Goal: Complete application form

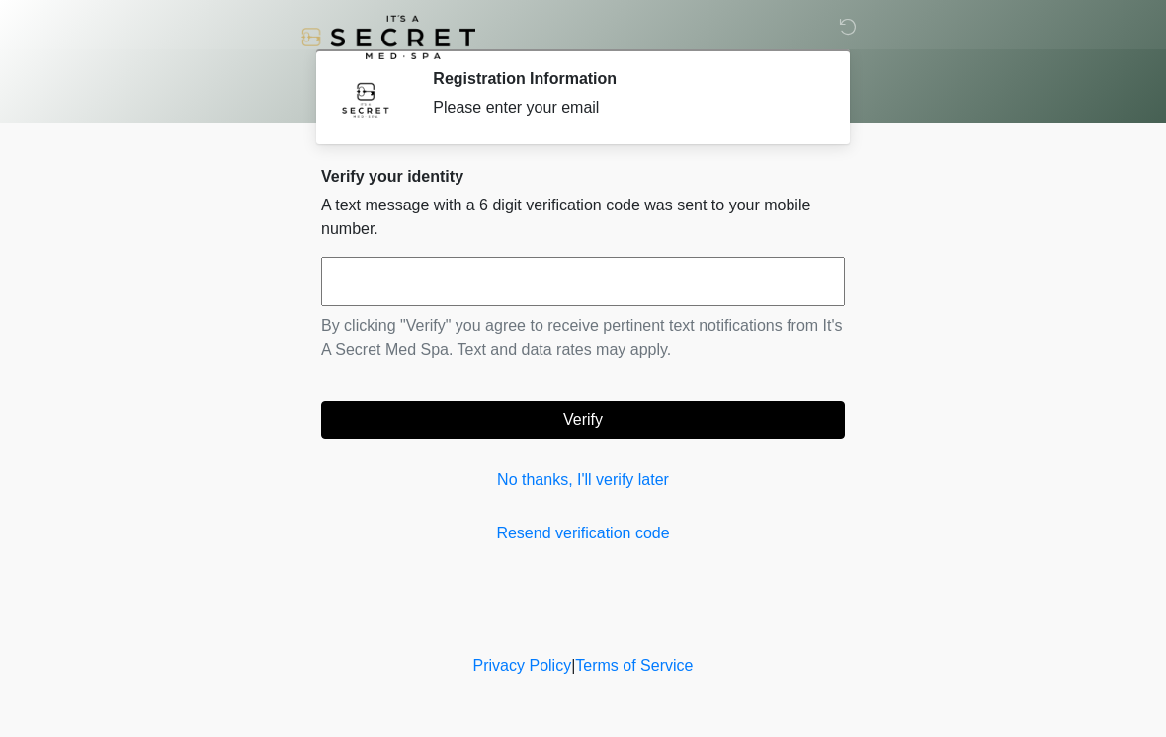
click at [601, 279] on input "text" at bounding box center [583, 281] width 524 height 49
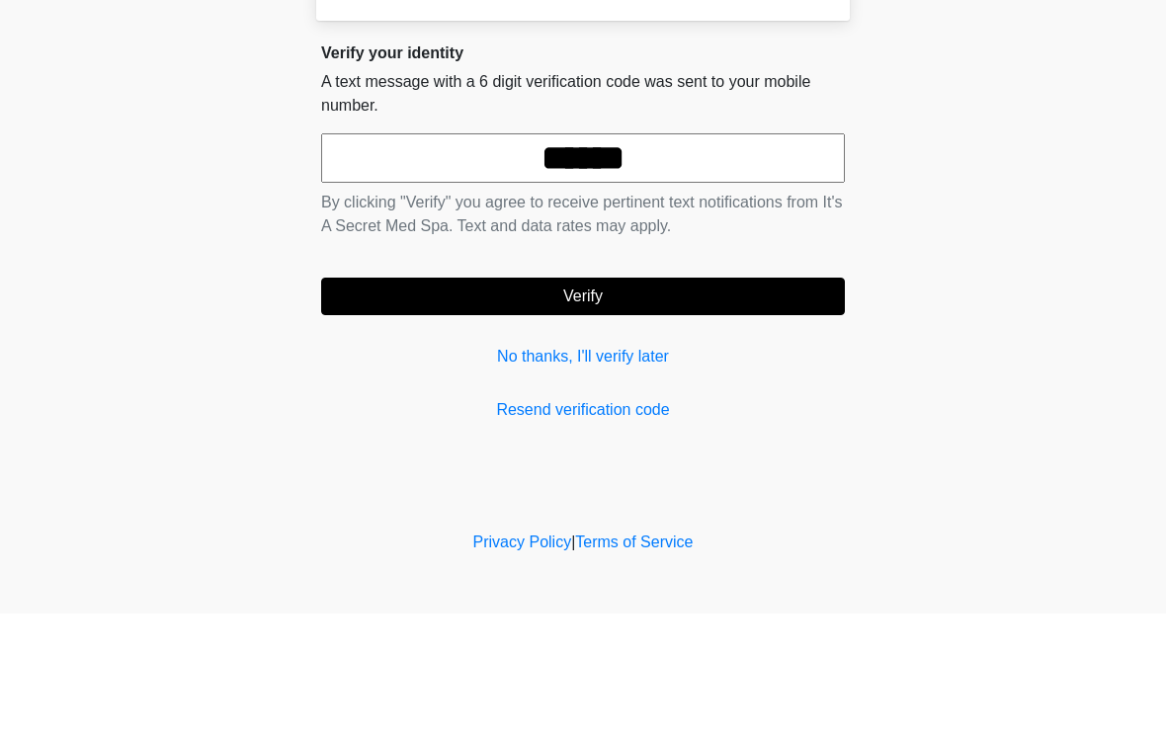
type input "******"
click at [635, 401] on button "Verify" at bounding box center [583, 420] width 524 height 38
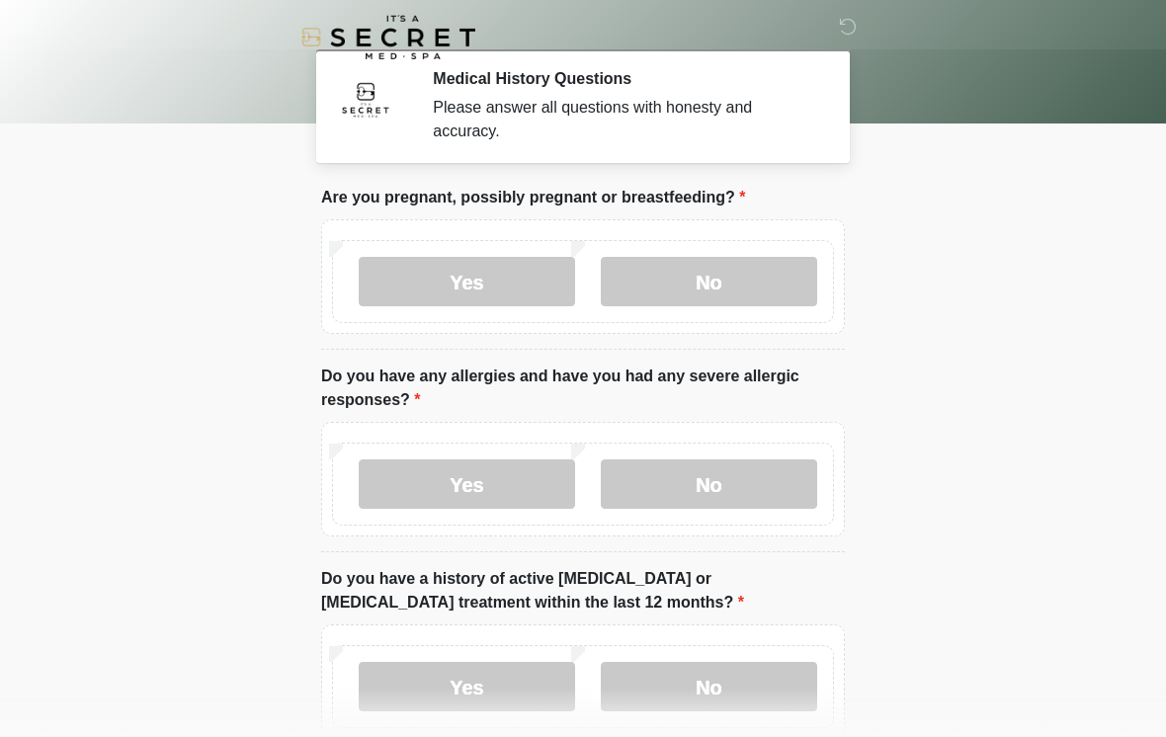
click at [755, 283] on label "No" at bounding box center [709, 281] width 216 height 49
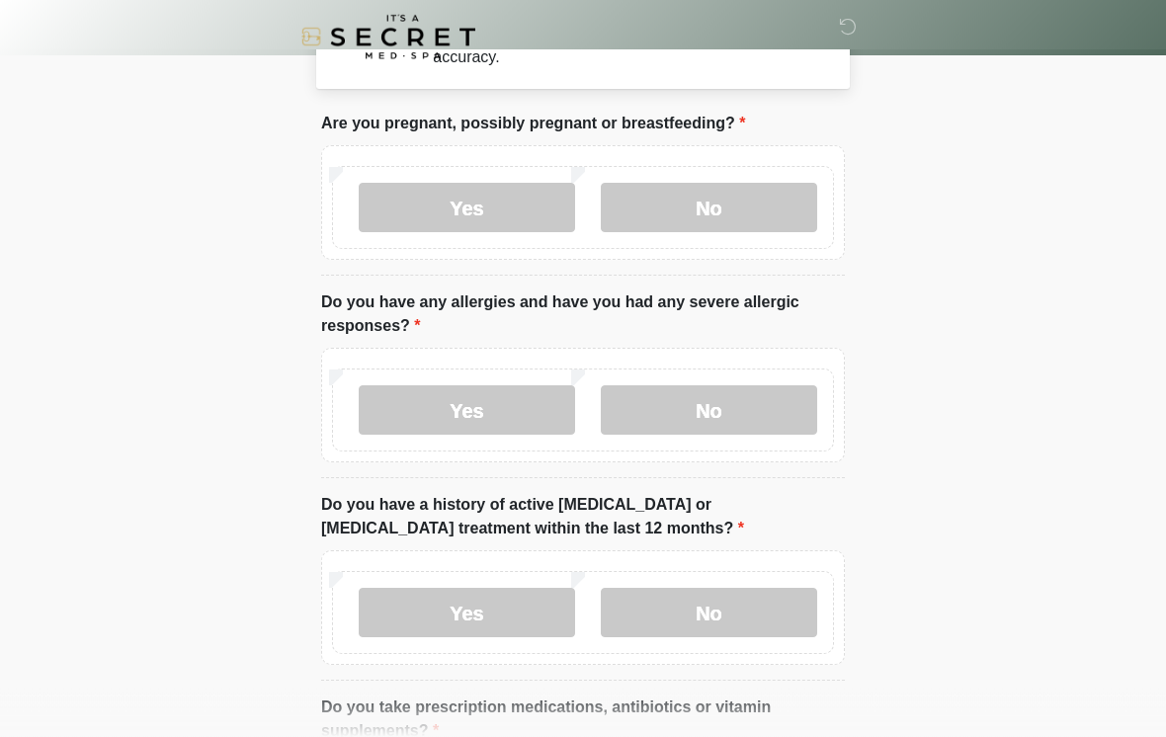
scroll to position [75, 0]
click at [738, 403] on label "No" at bounding box center [709, 408] width 216 height 49
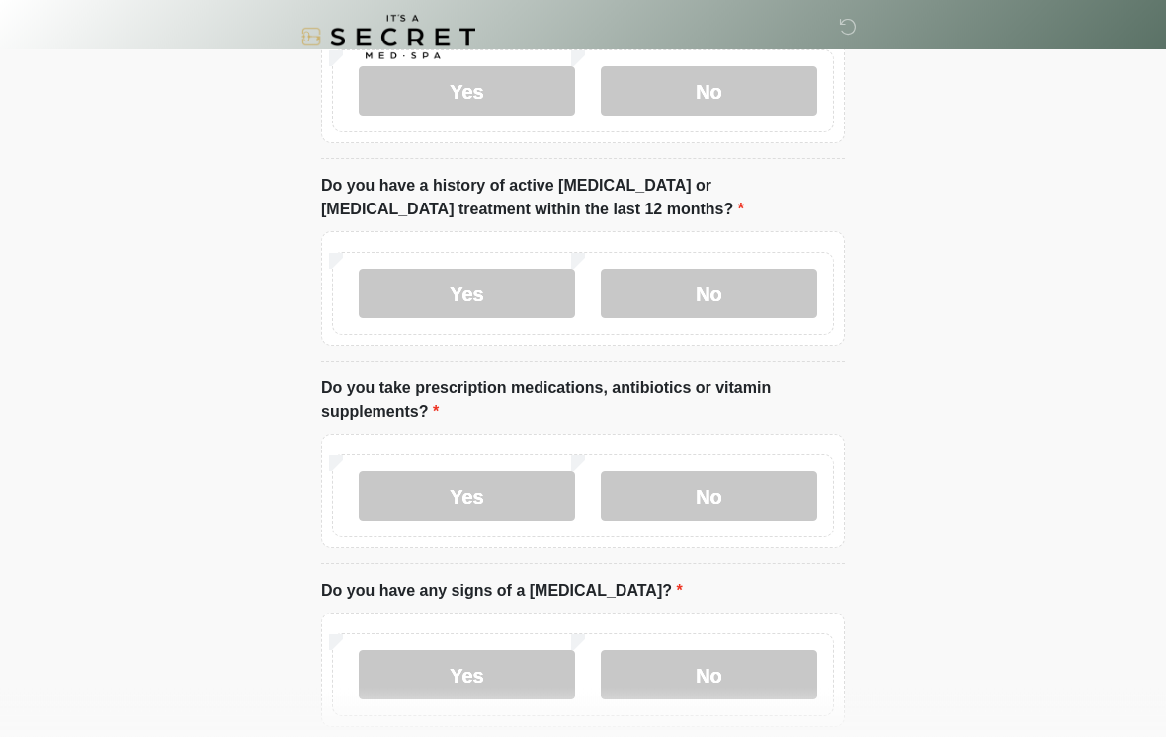
click at [737, 295] on label "No" at bounding box center [709, 294] width 216 height 49
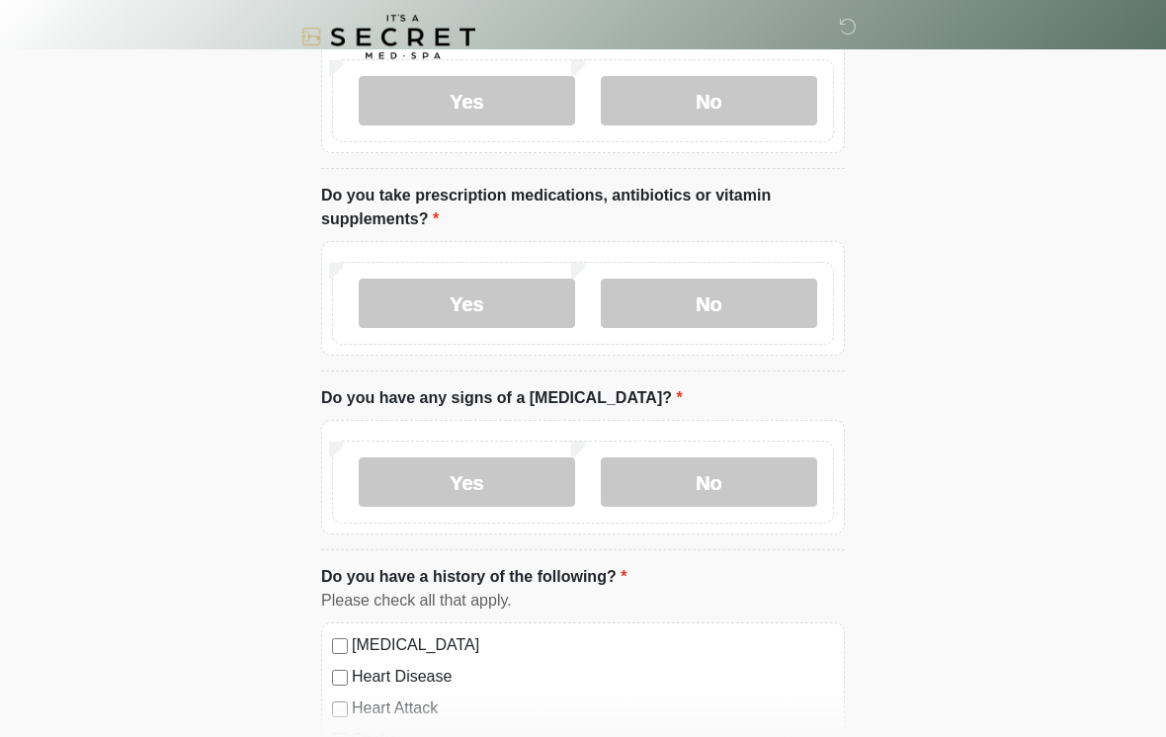
click at [494, 304] on label "Yes" at bounding box center [467, 304] width 216 height 49
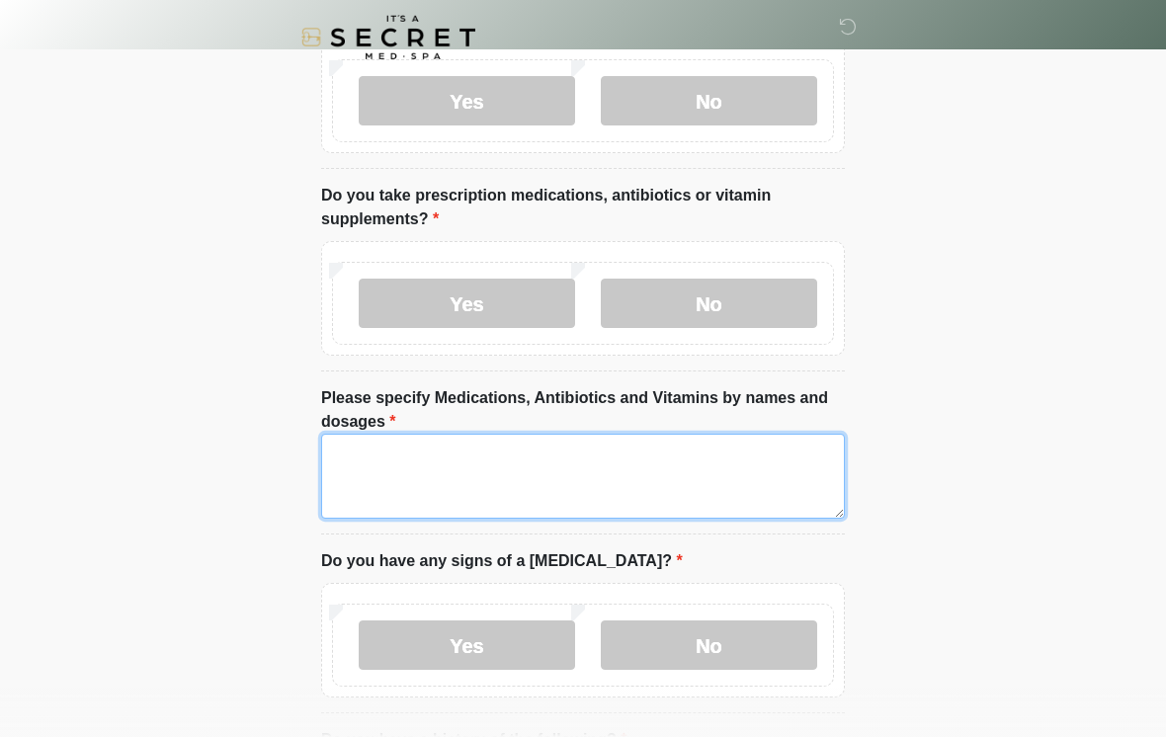
click at [684, 452] on textarea "Please specify Medications, Antibiotics and Vitamins by names and dosages" at bounding box center [583, 476] width 524 height 85
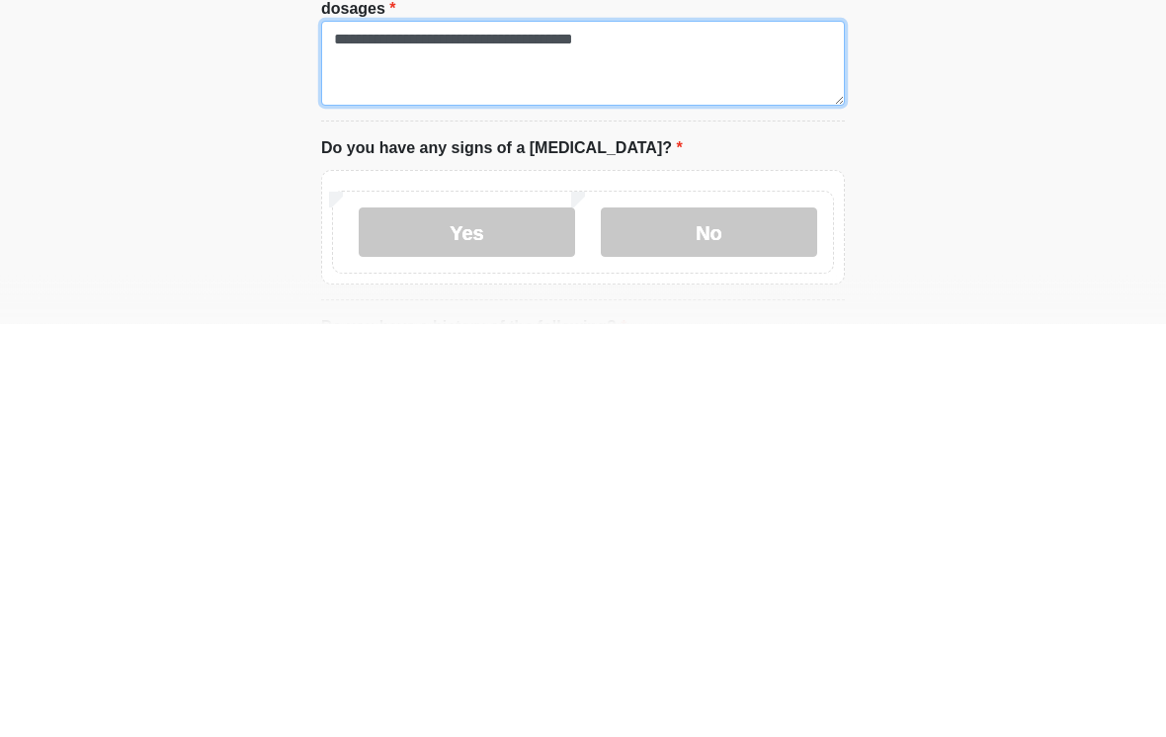
type textarea "**********"
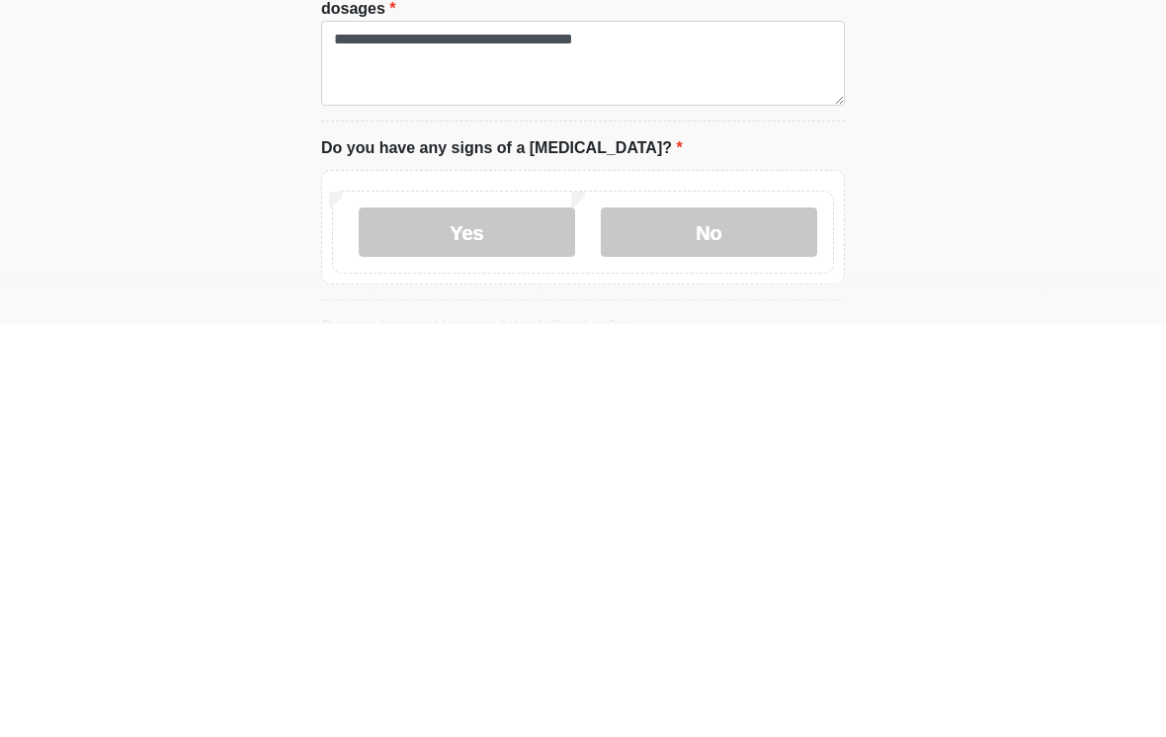
click at [740, 621] on label "No" at bounding box center [709, 645] width 216 height 49
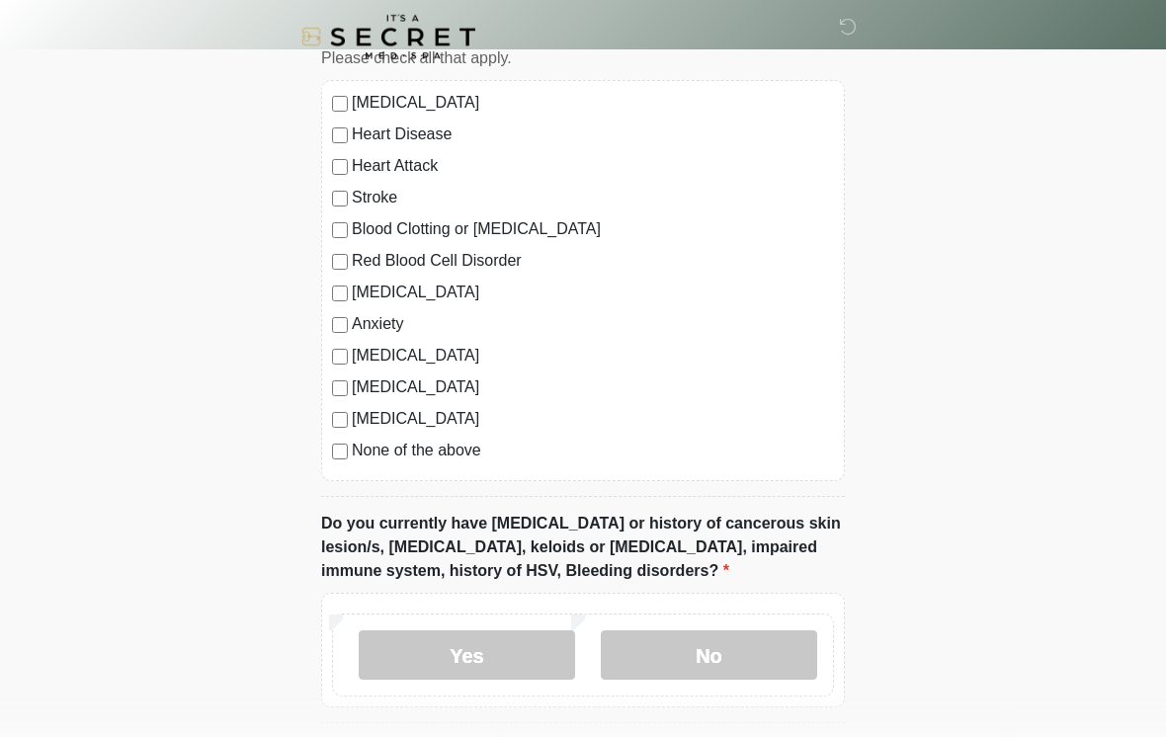
scroll to position [1292, 0]
click at [411, 290] on label "Depression" at bounding box center [593, 292] width 482 height 24
click at [390, 325] on label "Anxiety" at bounding box center [593, 323] width 482 height 24
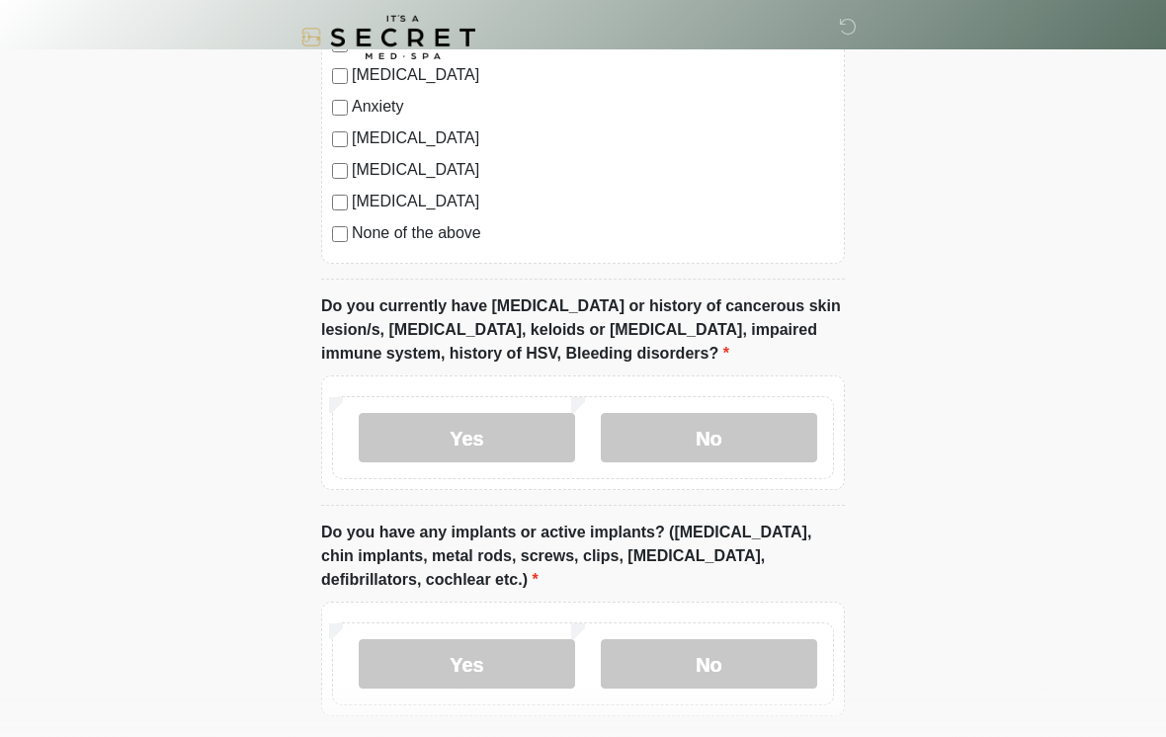
scroll to position [1530, 0]
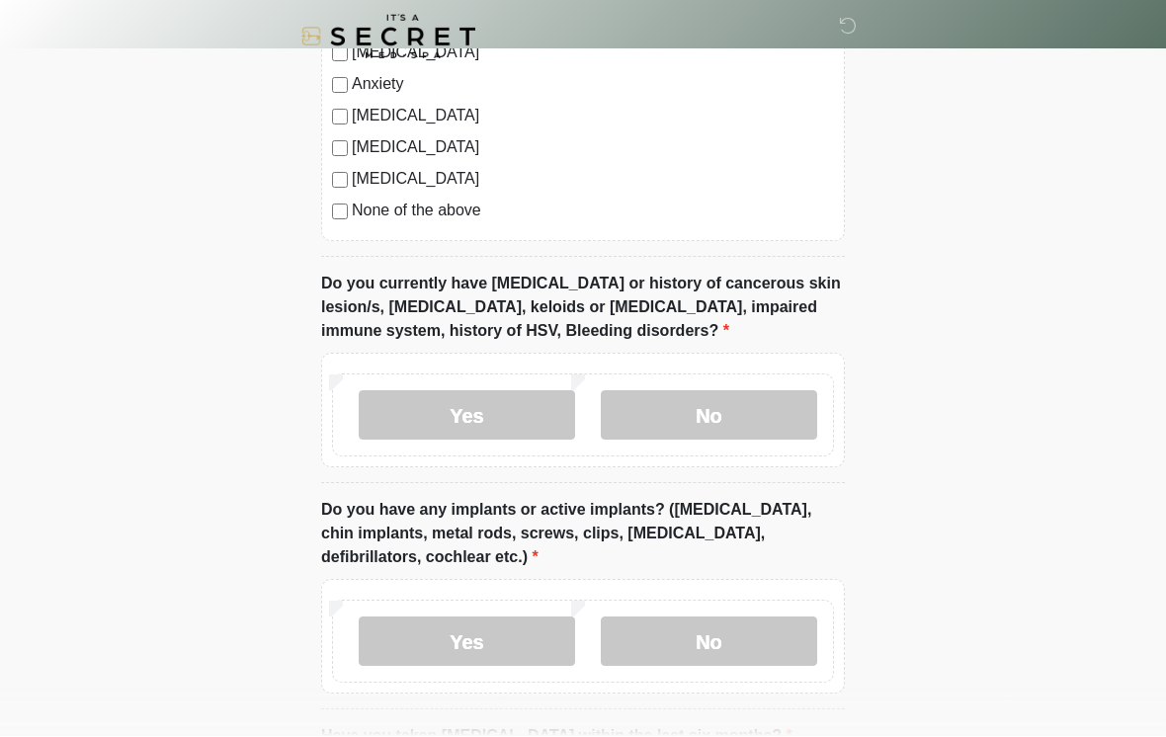
click at [484, 413] on label "Yes" at bounding box center [467, 415] width 216 height 49
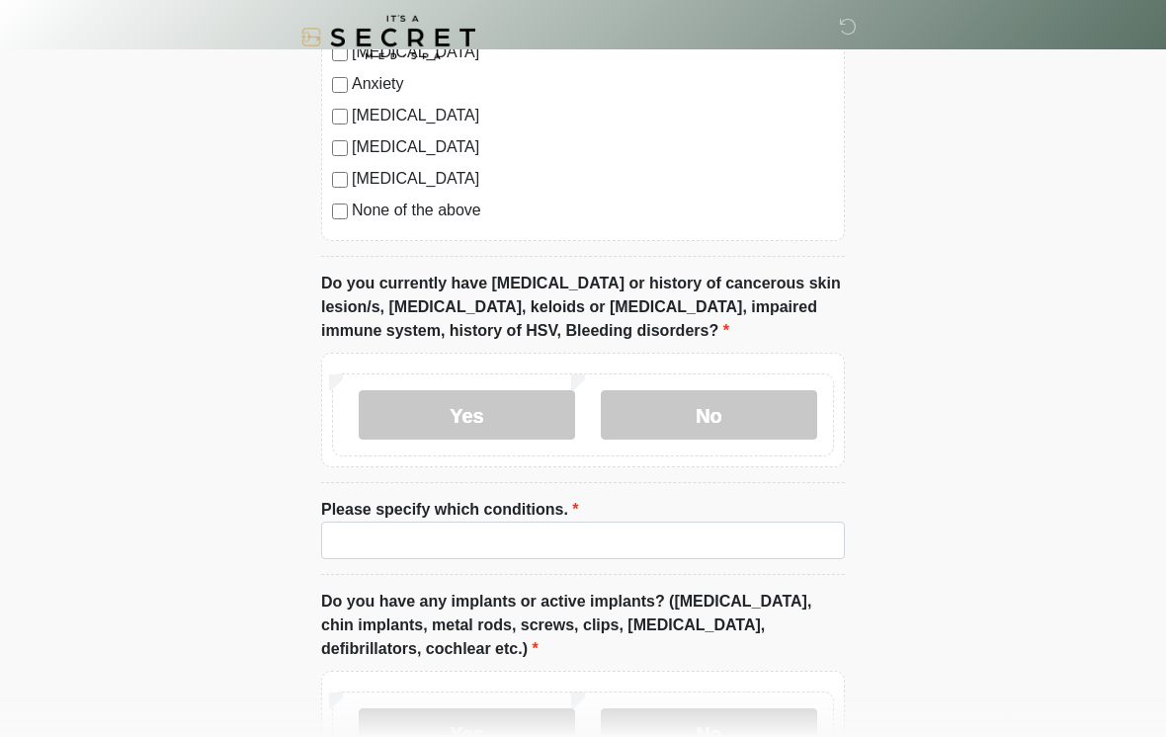
click at [741, 399] on label "No" at bounding box center [709, 414] width 216 height 49
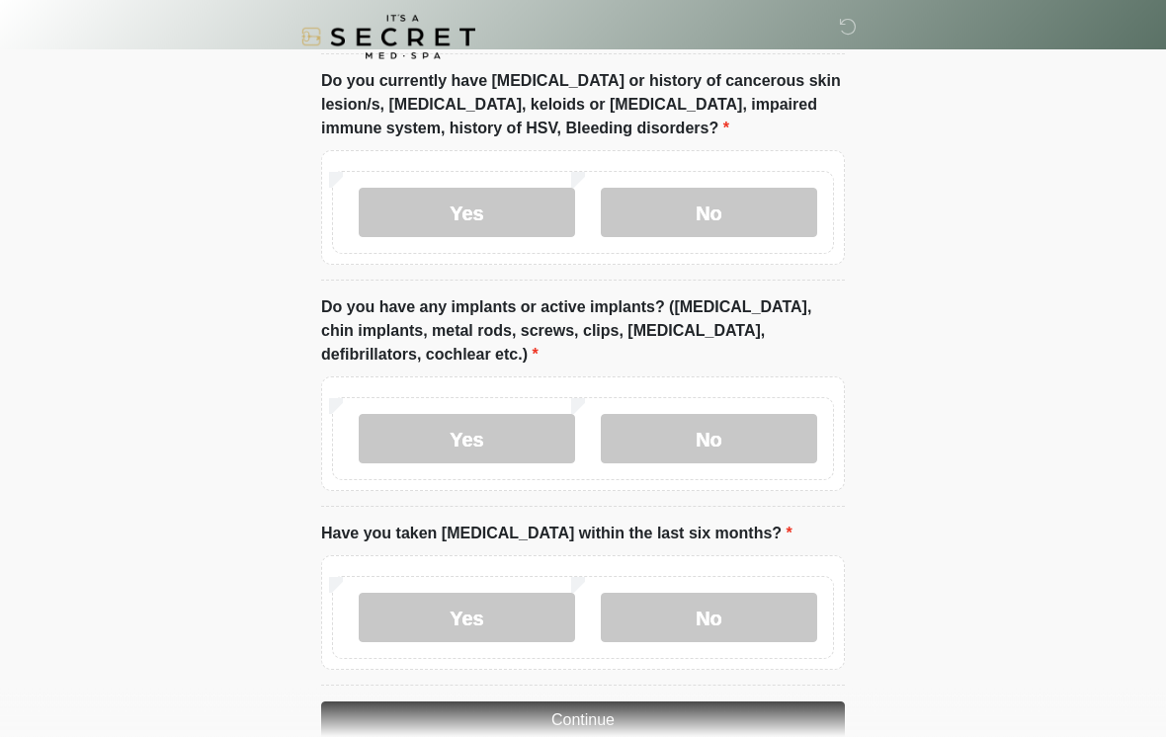
scroll to position [1807, 0]
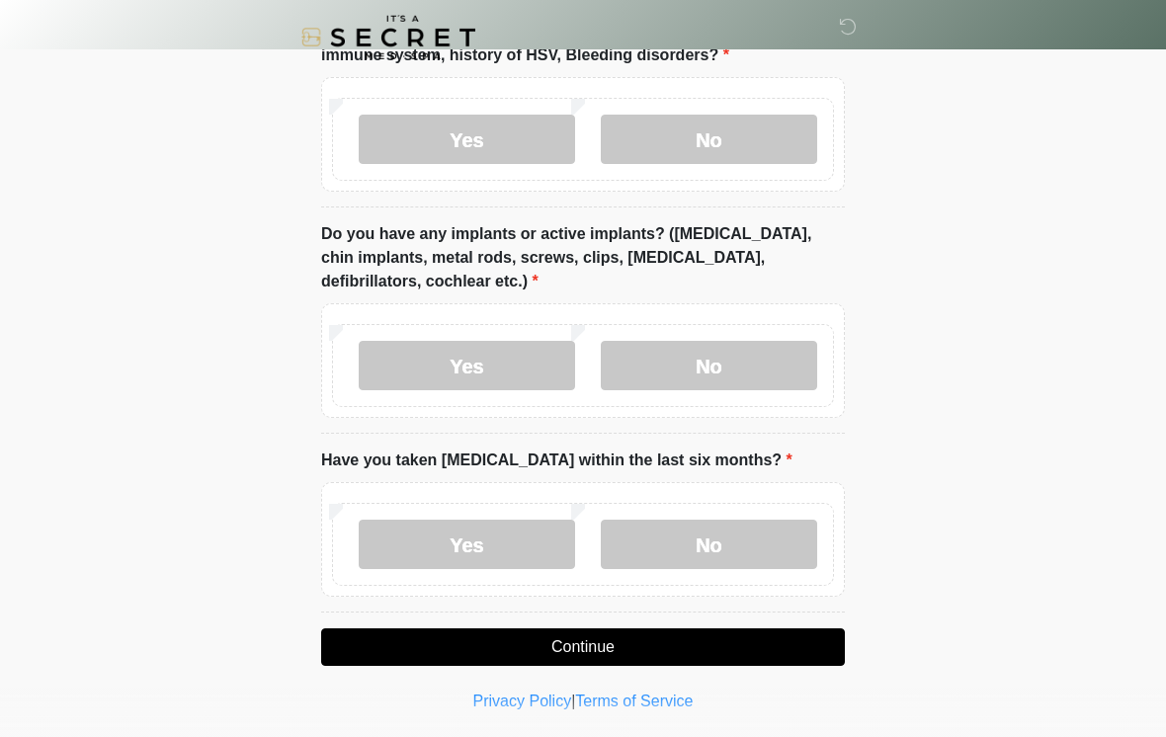
click at [497, 366] on label "Yes" at bounding box center [467, 365] width 216 height 49
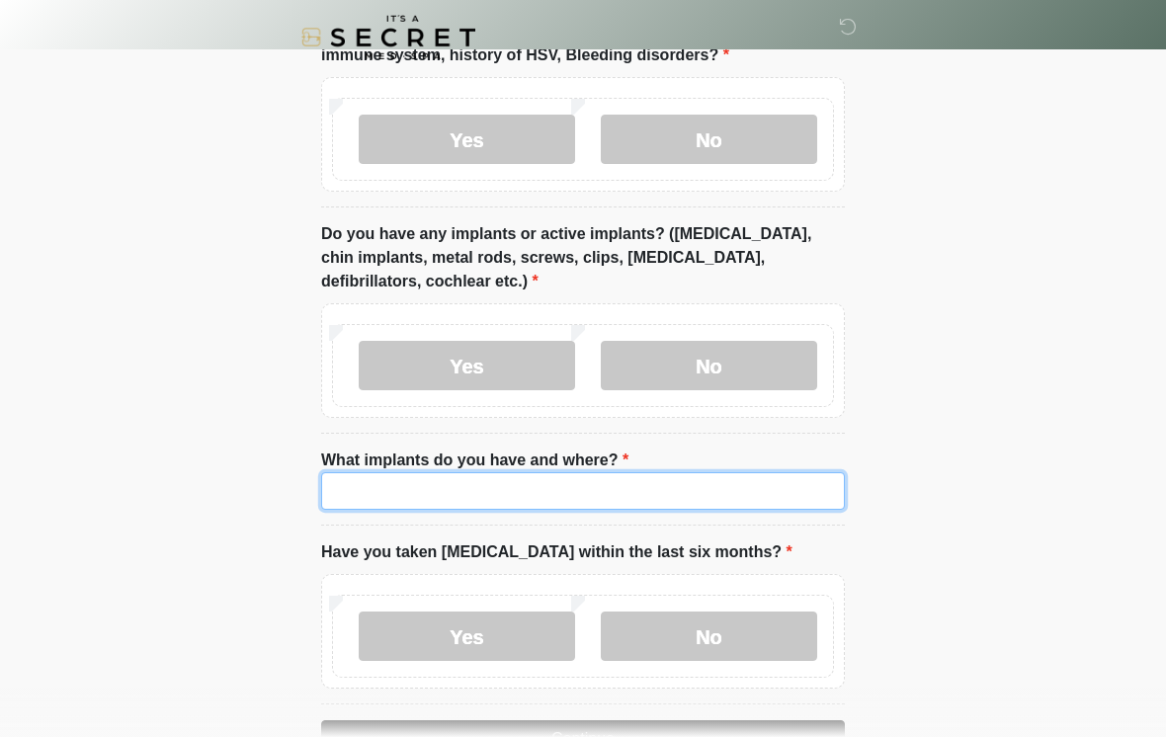
click at [582, 484] on input "What implants do you have and where?" at bounding box center [583, 491] width 524 height 38
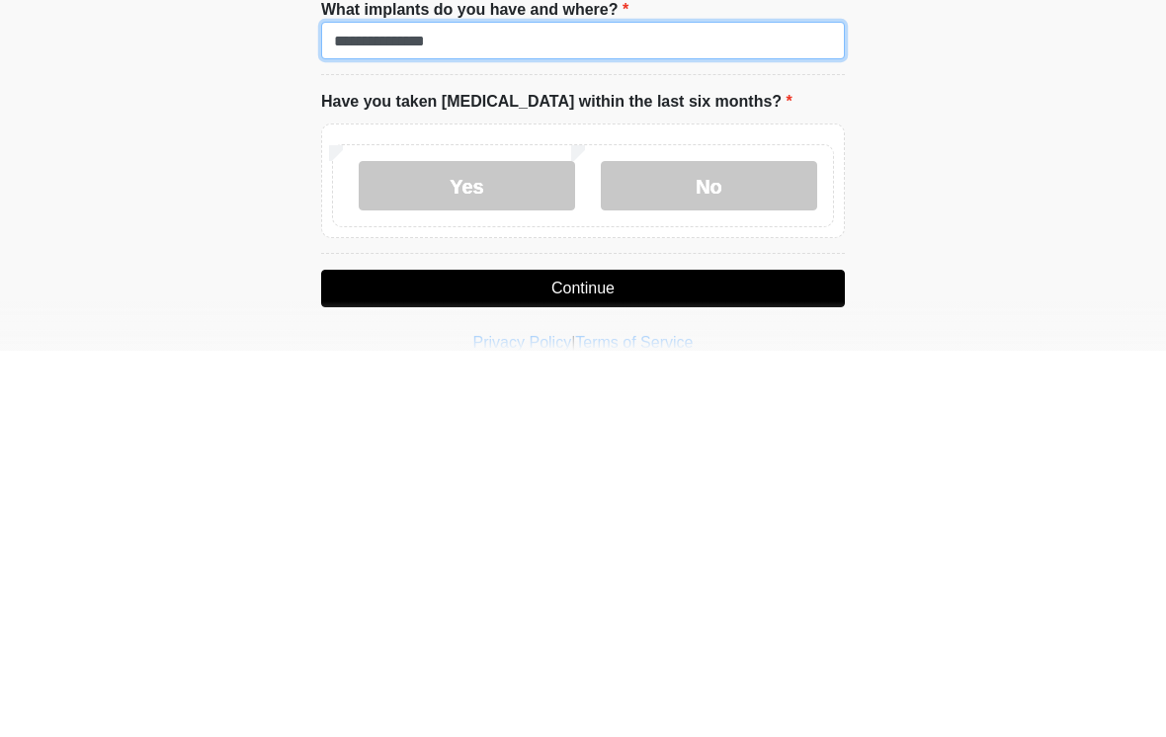
scroll to position [1905, 0]
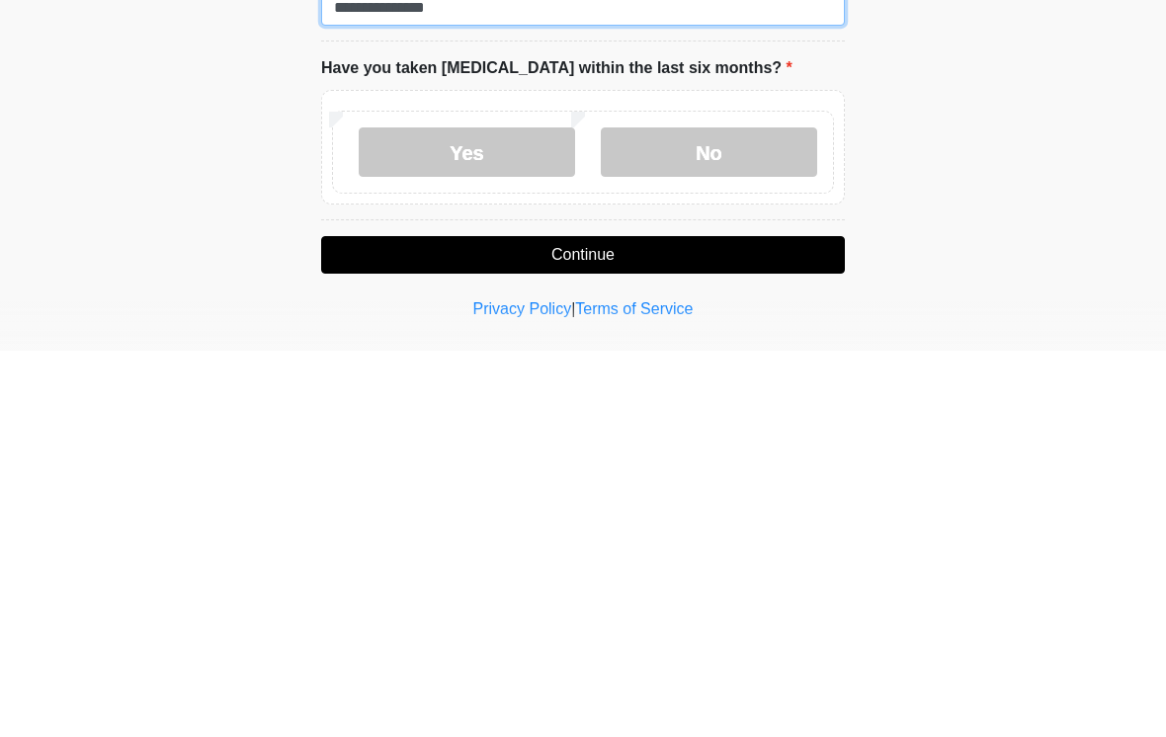
type input "**********"
click at [741, 514] on label "No" at bounding box center [709, 538] width 216 height 49
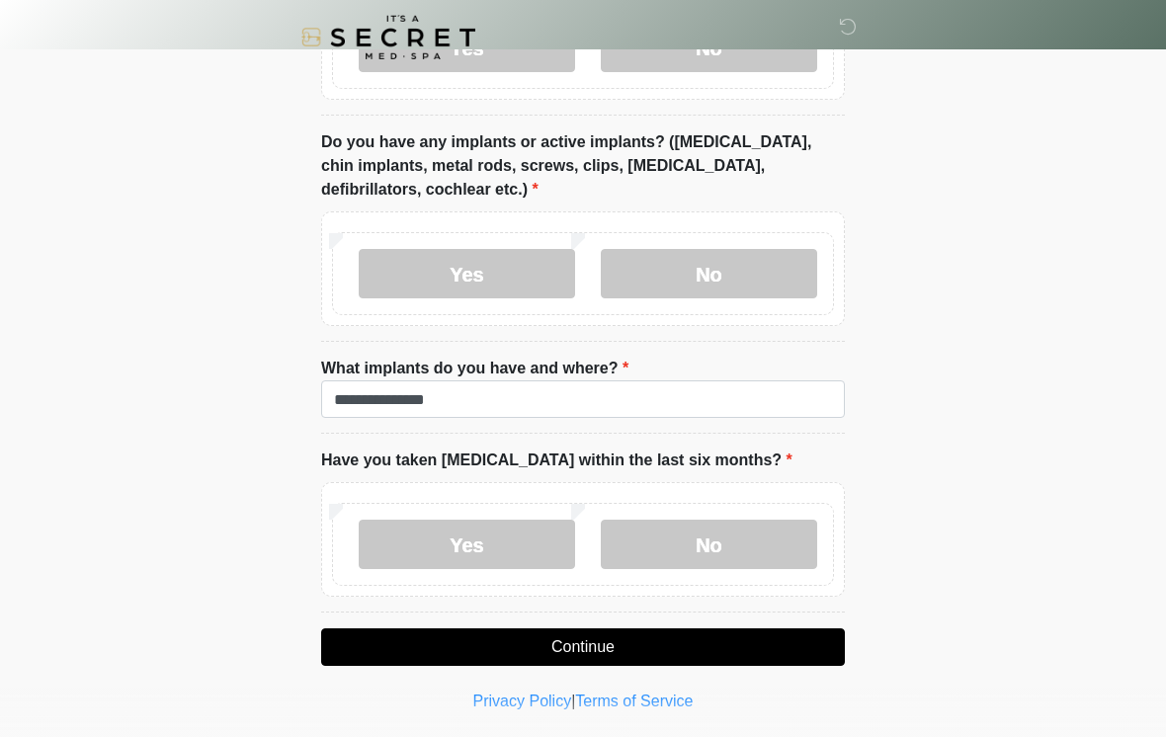
click at [777, 633] on button "Continue" at bounding box center [583, 647] width 524 height 38
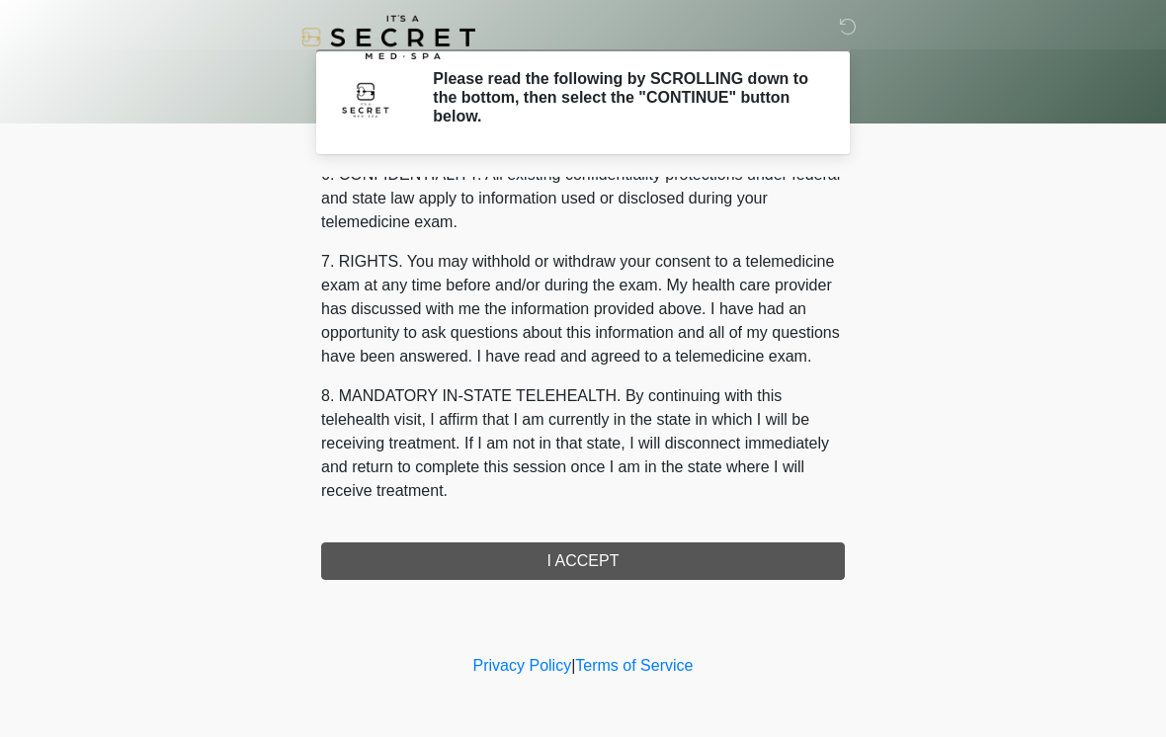
scroll to position [804, 0]
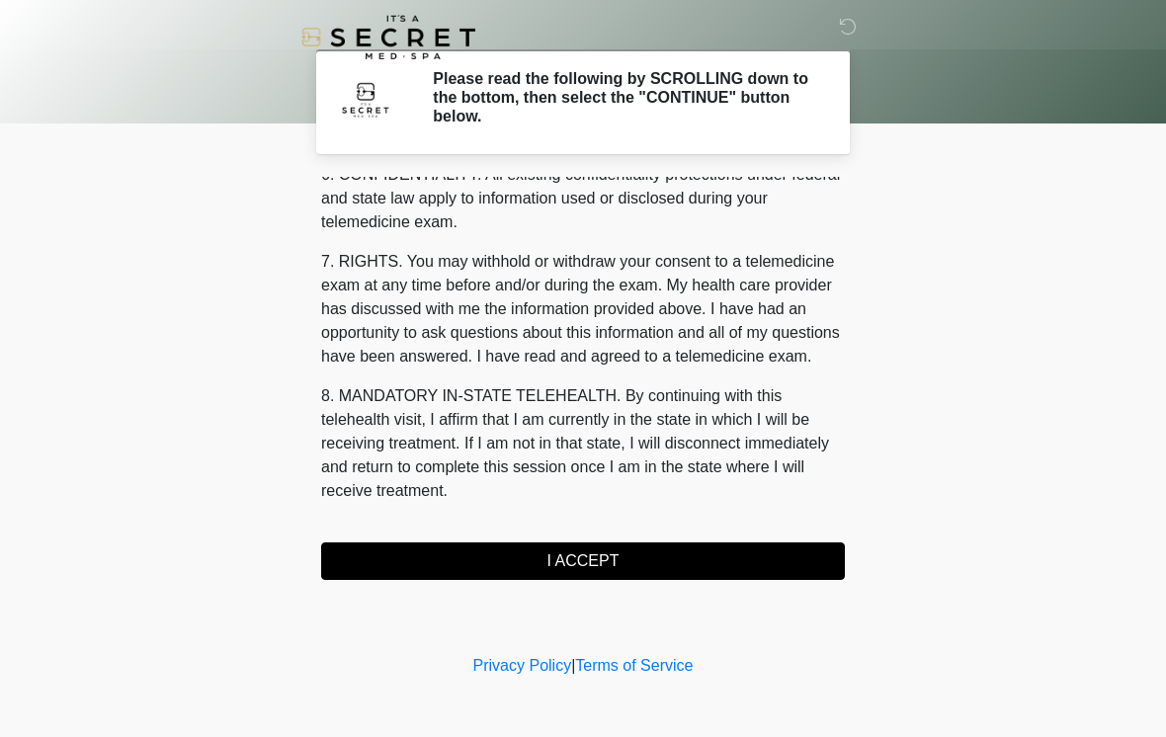
click at [680, 560] on button "I ACCEPT" at bounding box center [583, 561] width 524 height 38
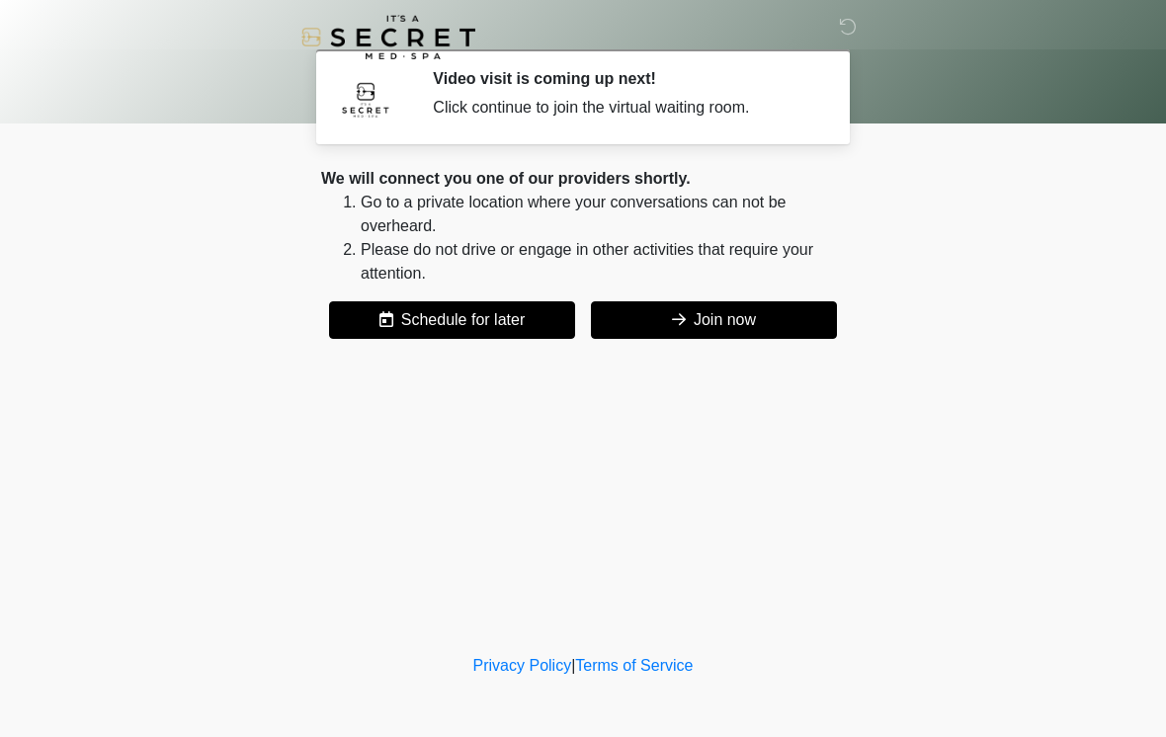
click at [779, 314] on button "Join now" at bounding box center [714, 320] width 246 height 38
